Goal: Find specific fact: Find specific fact

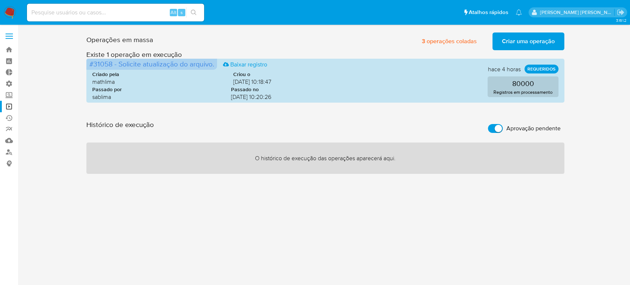
click at [105, 8] on input at bounding box center [115, 13] width 177 height 10
paste input "[EMAIL_ADDRESS][DOMAIN_NAME]"
type input "[EMAIL_ADDRESS][DOMAIN_NAME]"
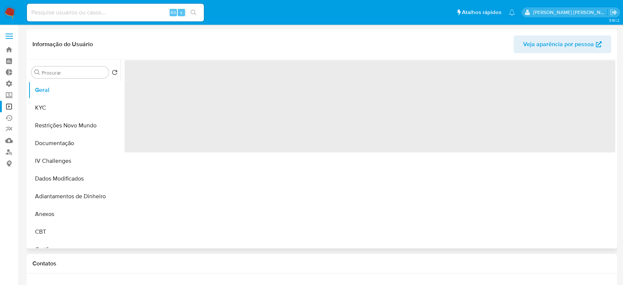
select select "10"
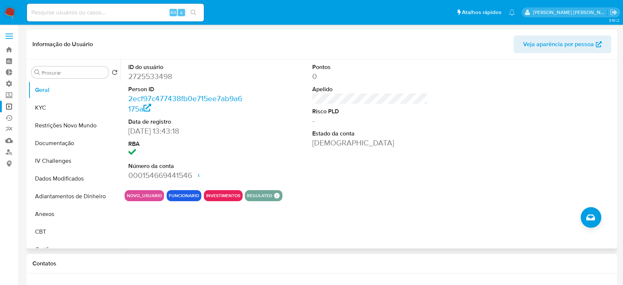
click at [153, 79] on dd "2725533498" at bounding box center [185, 76] width 115 height 10
copy dd "2725533498"
